Goal: Find specific page/section: Find specific page/section

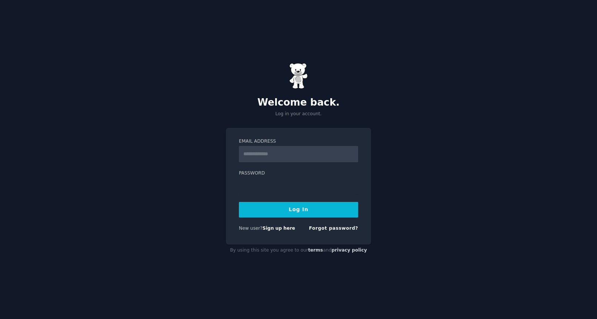
type input "**********"
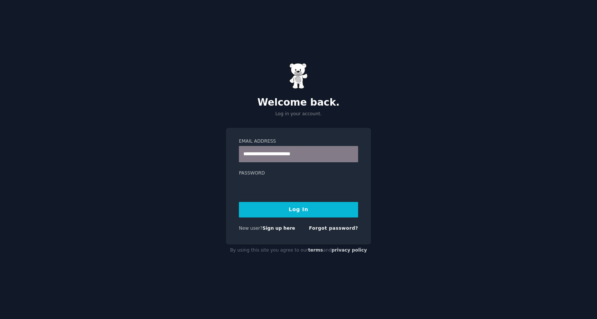
click at [285, 207] on button "Log In" at bounding box center [298, 210] width 119 height 16
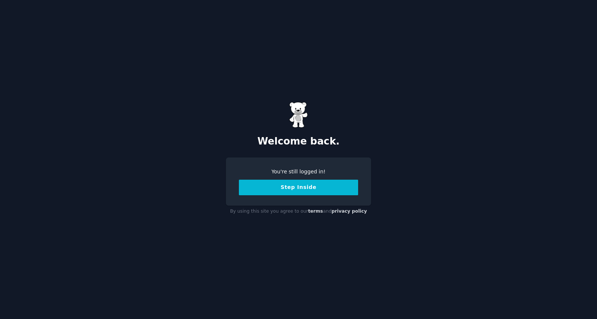
click at [287, 192] on button "Step Inside" at bounding box center [298, 188] width 119 height 16
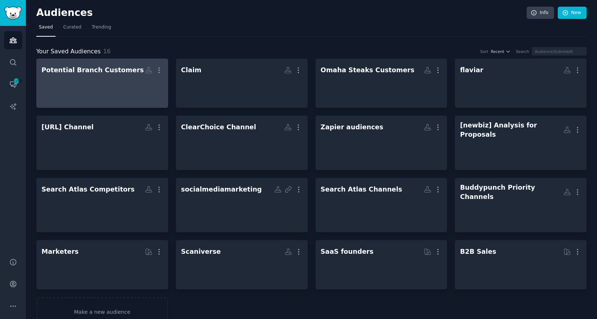
click at [95, 87] on div at bounding box center [103, 90] width 122 height 26
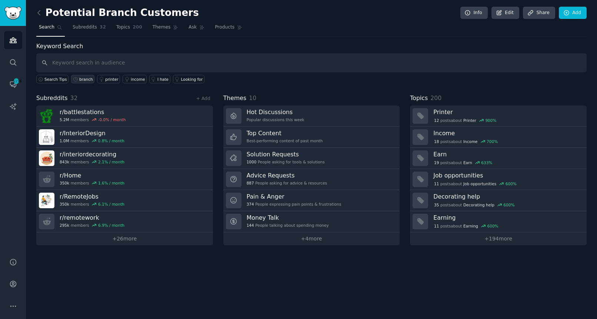
click at [80, 78] on div "branch" at bounding box center [86, 79] width 14 height 5
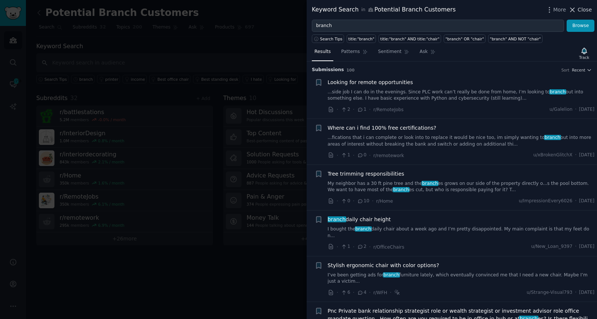
click at [583, 7] on span "Close" at bounding box center [585, 10] width 14 height 8
